Goal: Find specific page/section: Find specific page/section

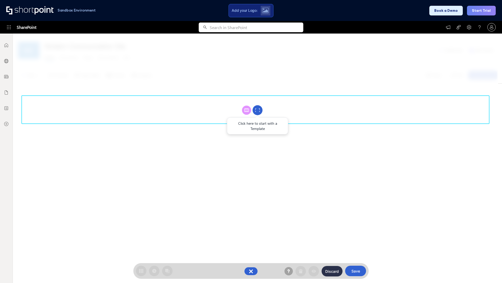
click at [258, 110] on circle at bounding box center [258, 110] width 10 height 10
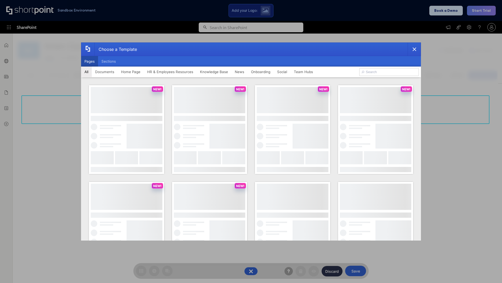
click at [89, 61] on button "Pages" at bounding box center [89, 61] width 17 height 10
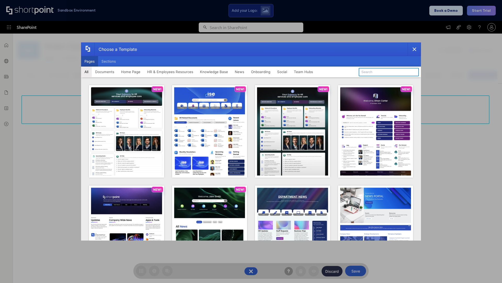
type input "Team Hub 4"
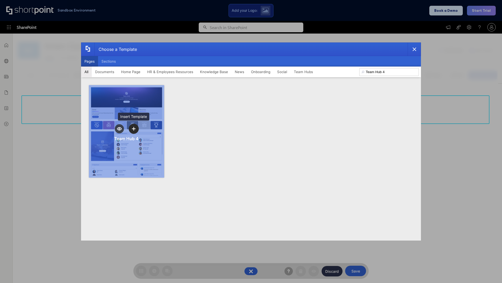
click at [134, 128] on icon "template selector" at bounding box center [134, 129] width 4 height 4
